Goal: Check status: Check status

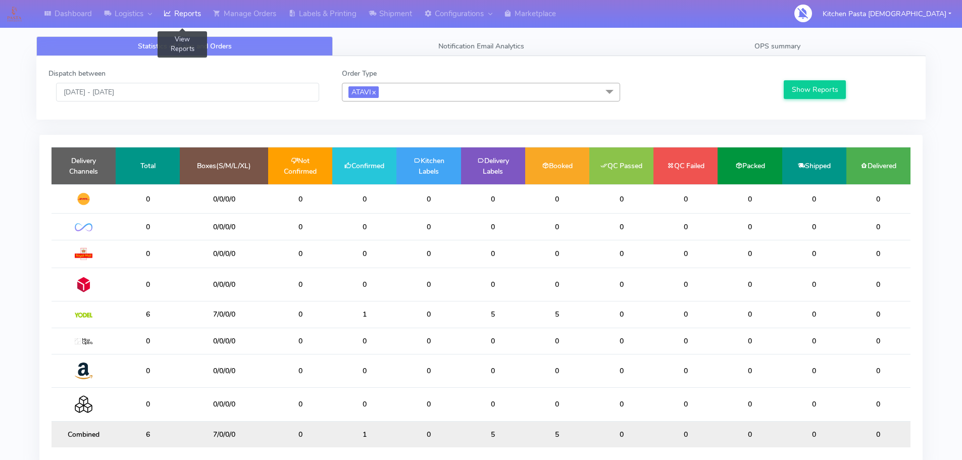
click at [196, 12] on link "Reports" at bounding box center [181, 14] width 49 height 28
click at [768, 48] on span "OPS summary" at bounding box center [777, 46] width 46 height 10
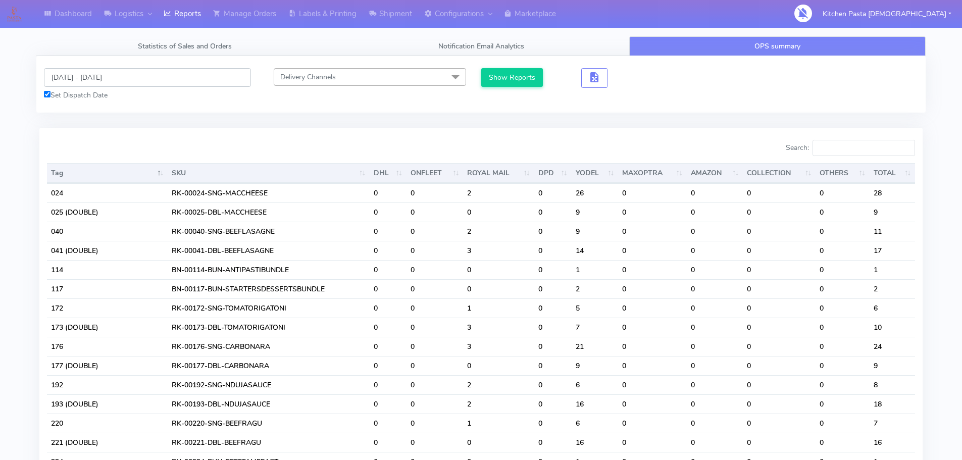
click at [174, 86] on input "[DATE] - [DATE]" at bounding box center [147, 77] width 207 height 19
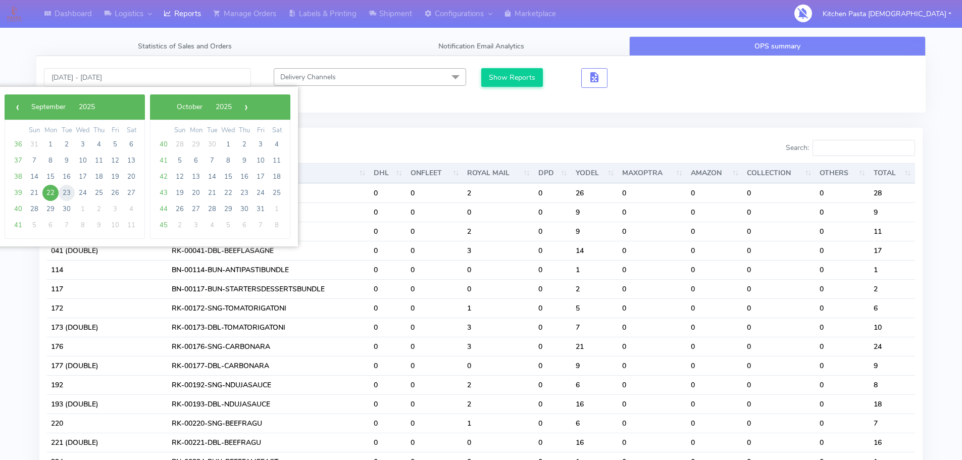
click at [66, 193] on span "23" at bounding box center [67, 193] width 16 height 16
click at [34, 208] on span "28" at bounding box center [34, 209] width 16 height 16
type input "23/09/2025 - 28/09/2025"
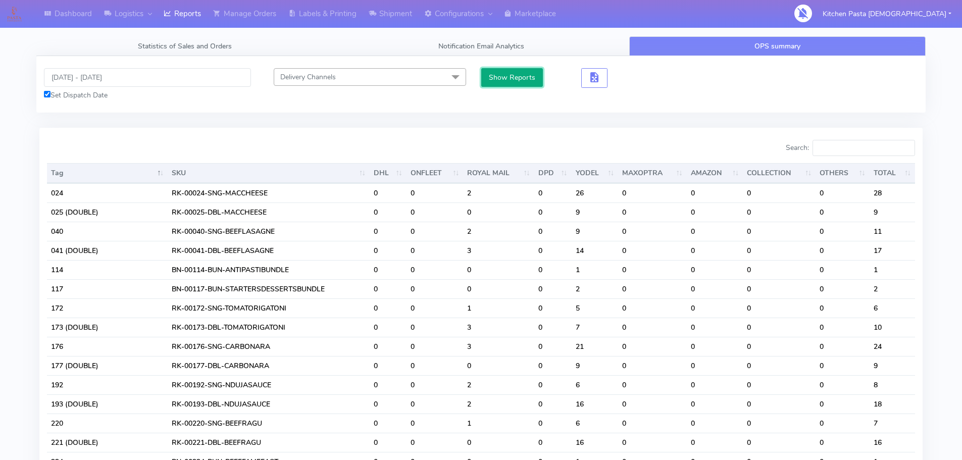
click at [500, 71] on button "Show Reports" at bounding box center [512, 77] width 62 height 19
click at [850, 147] on input "Search:" at bounding box center [863, 148] width 102 height 16
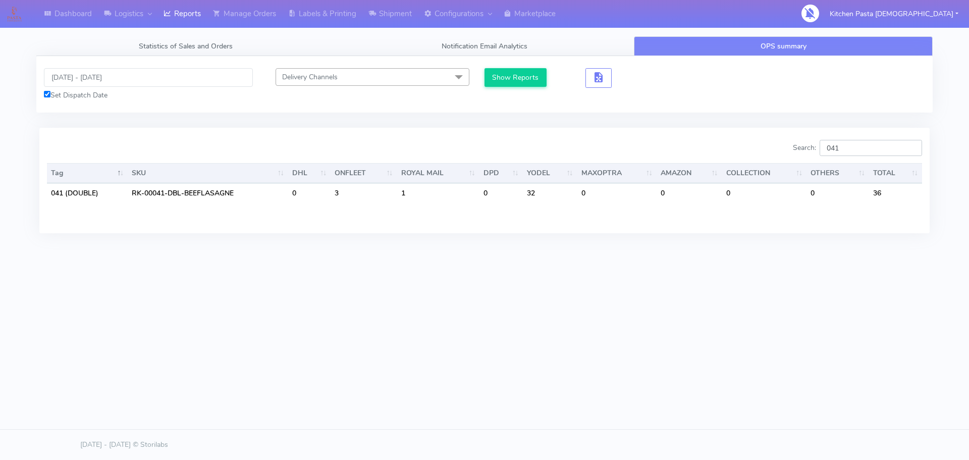
type input "041"
click at [760, 349] on div "Dashboard Logistics London Logistics Reports Manage Orders Labels & Printing Sh…" at bounding box center [484, 184] width 969 height 368
click at [756, 347] on div "Dashboard Logistics London Logistics Reports Manage Orders Labels & Printing Sh…" at bounding box center [484, 184] width 969 height 368
